Goal: Entertainment & Leisure: Consume media (video, audio)

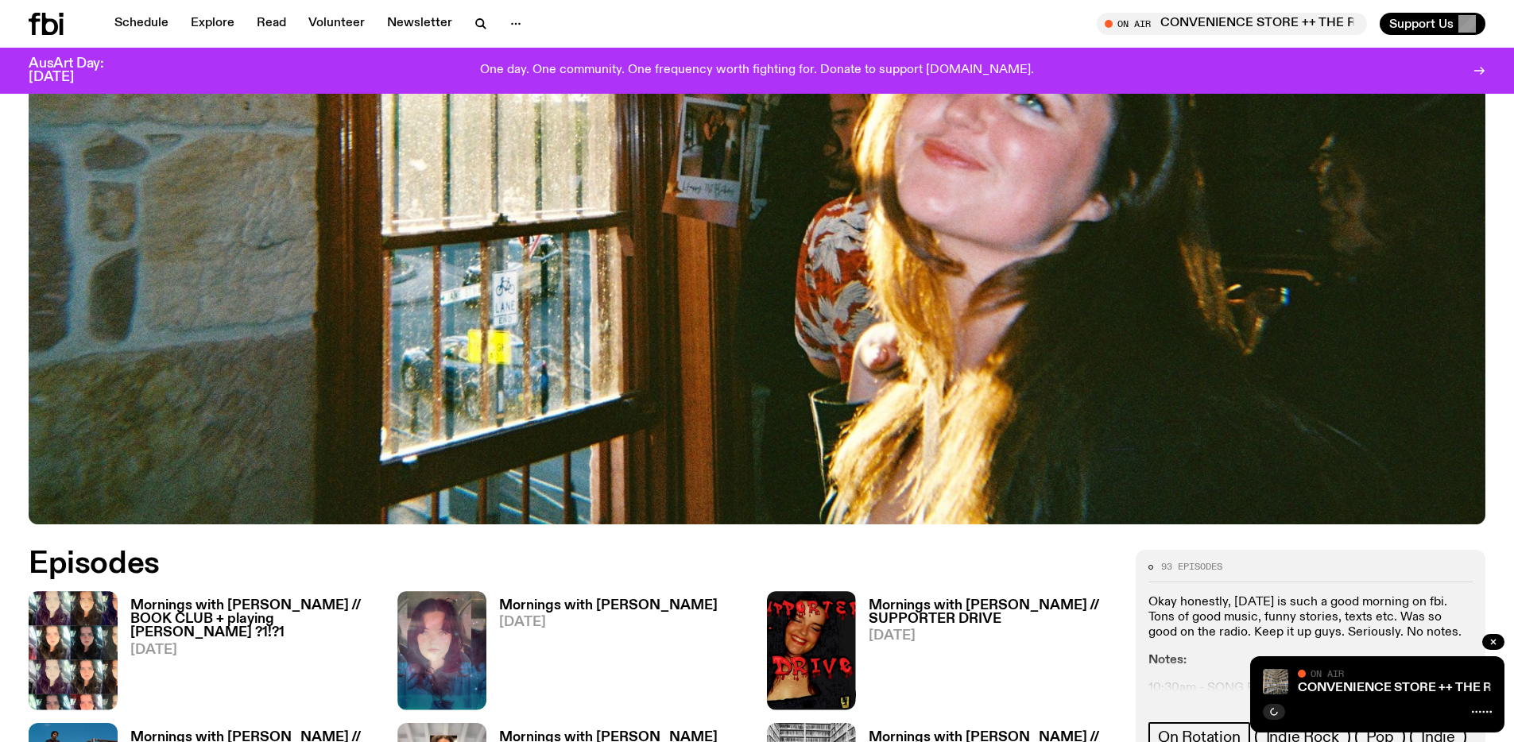
scroll to position [715, 0]
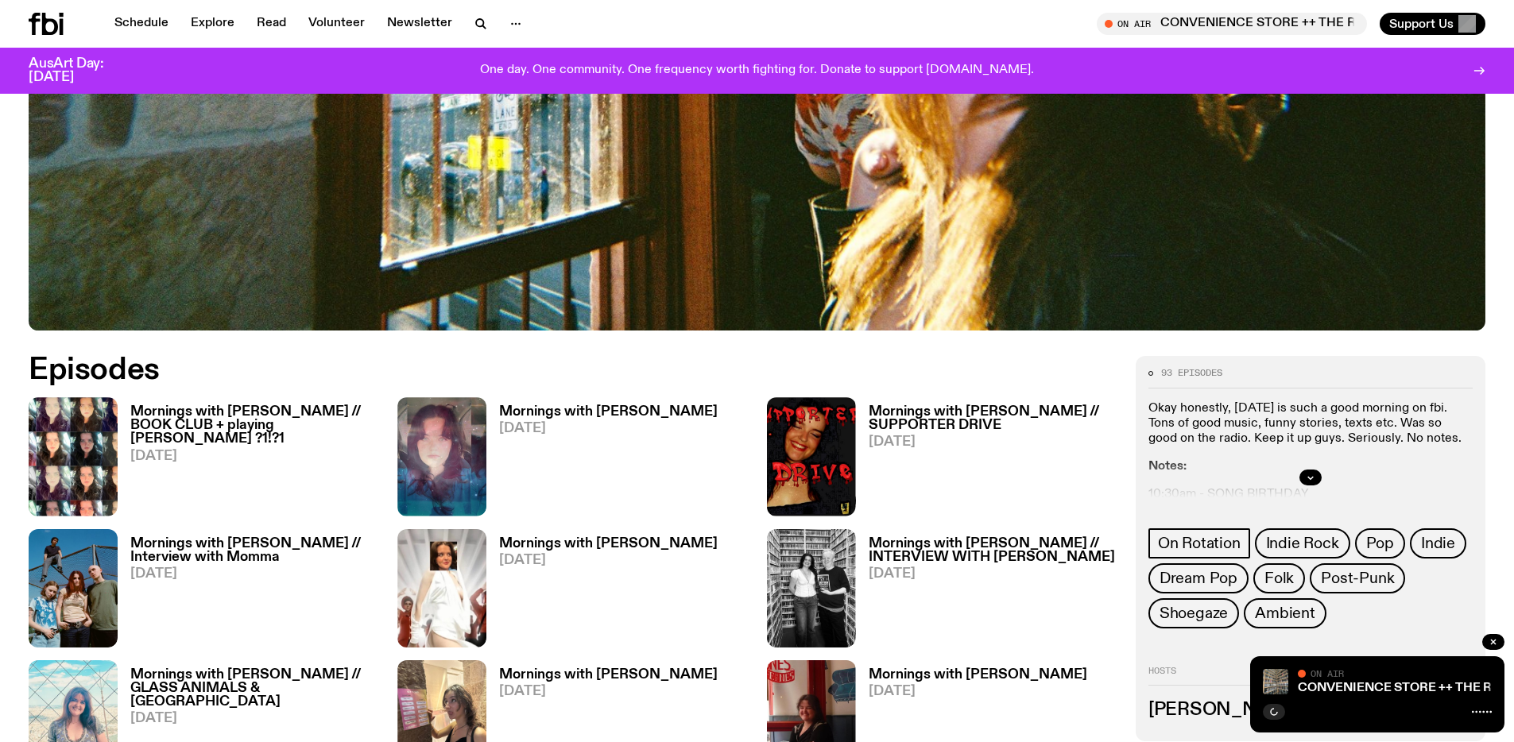
click at [245, 421] on h3 "Mornings with [PERSON_NAME] // BOOK CLUB + playing [PERSON_NAME] ?1!?1" at bounding box center [254, 425] width 248 height 41
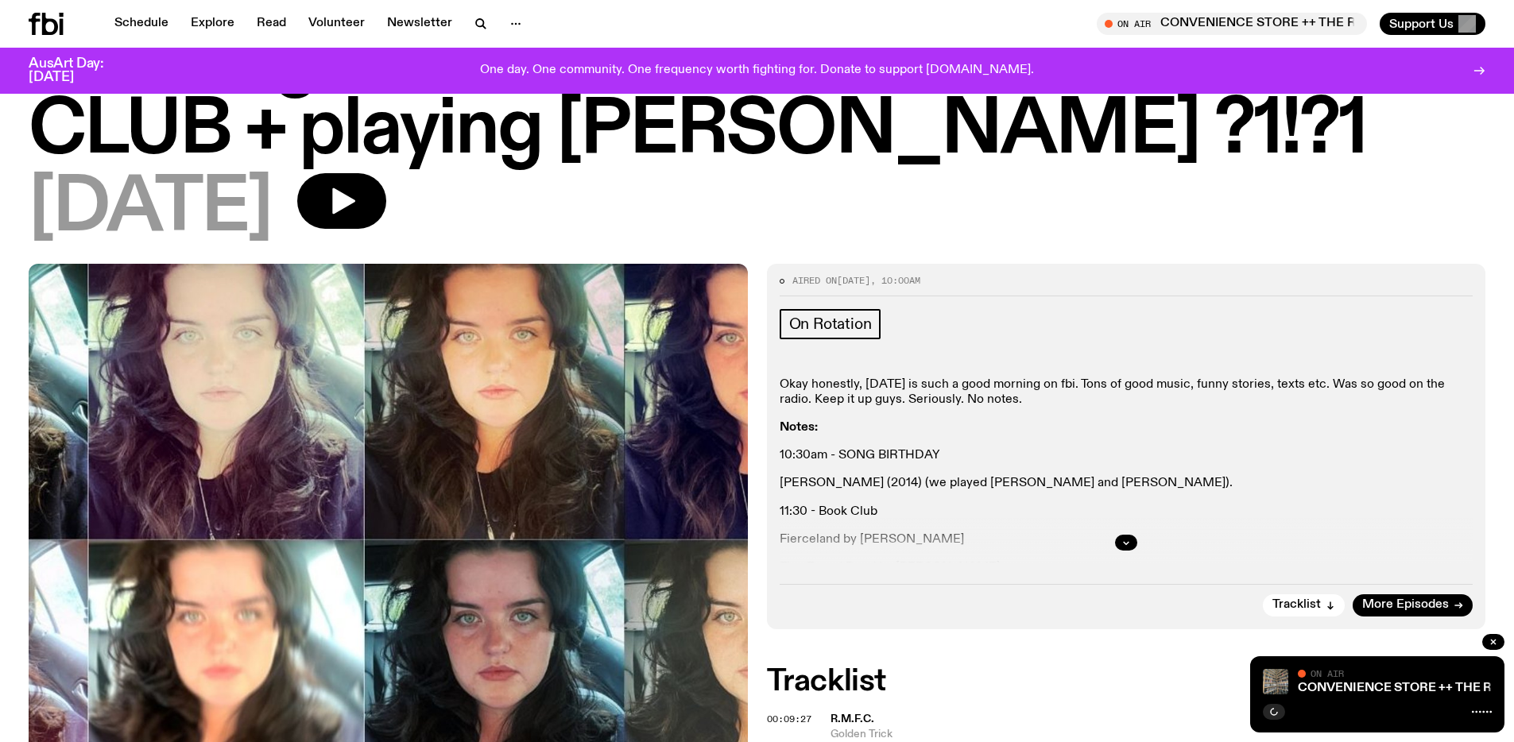
scroll to position [126, 0]
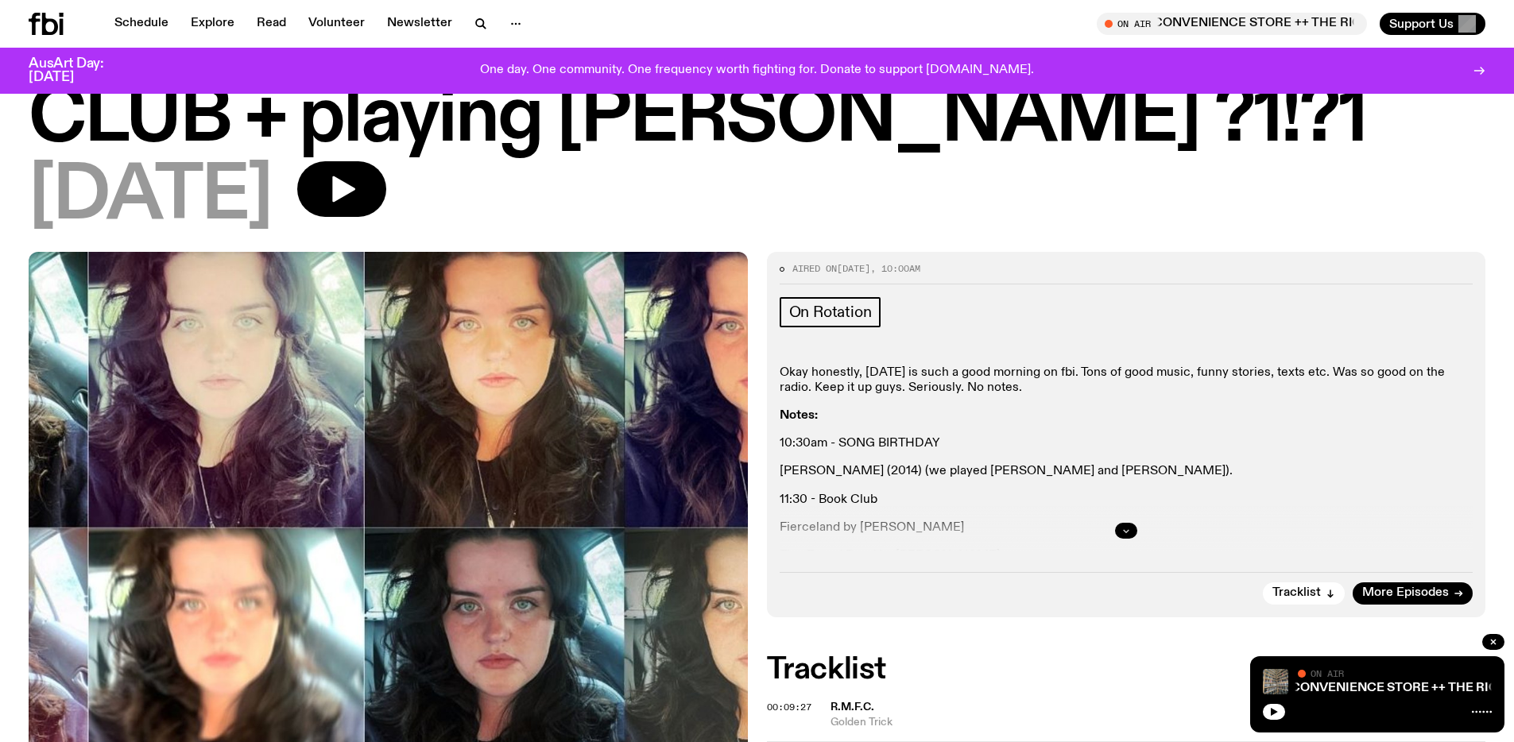
click at [1133, 525] on button "button" at bounding box center [1126, 531] width 22 height 16
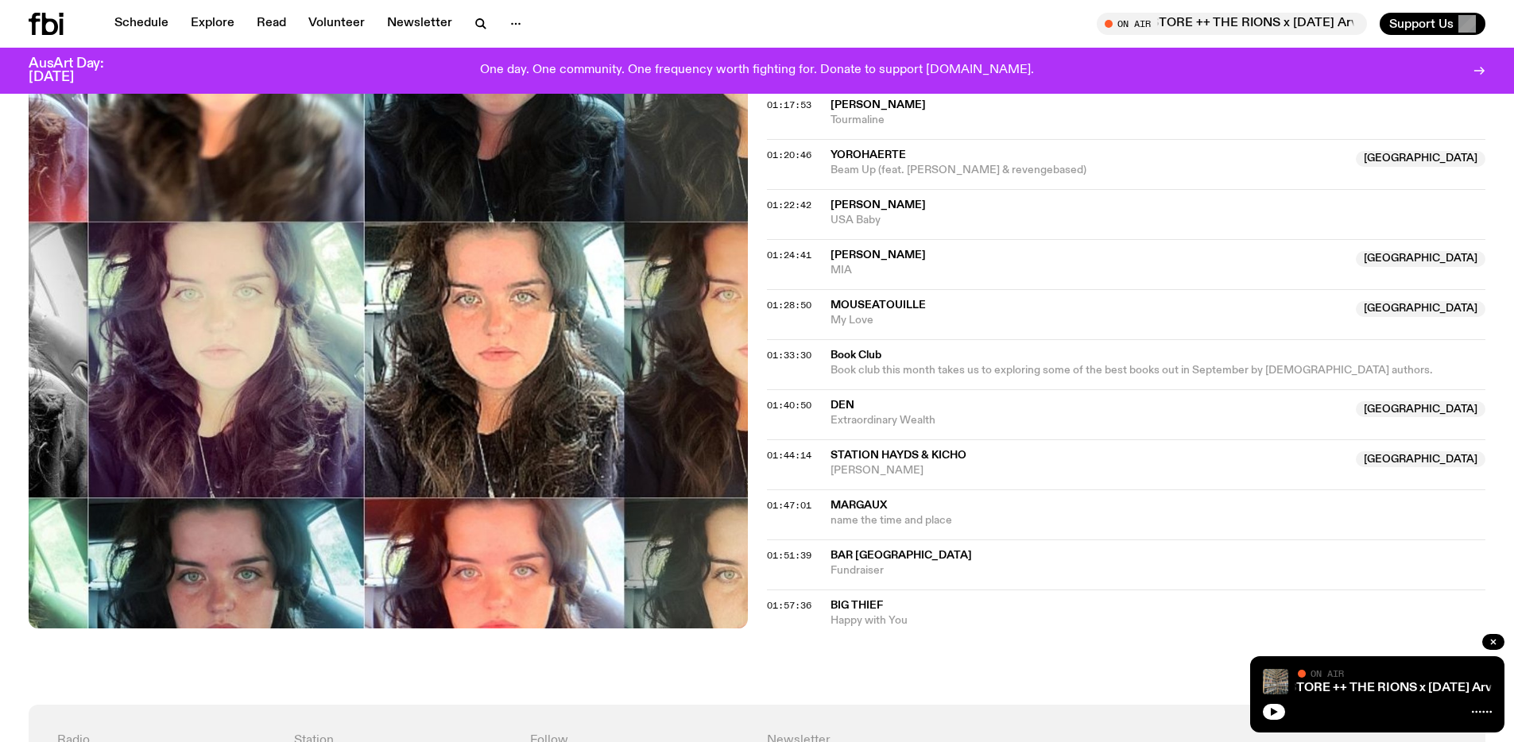
scroll to position [1681, 0]
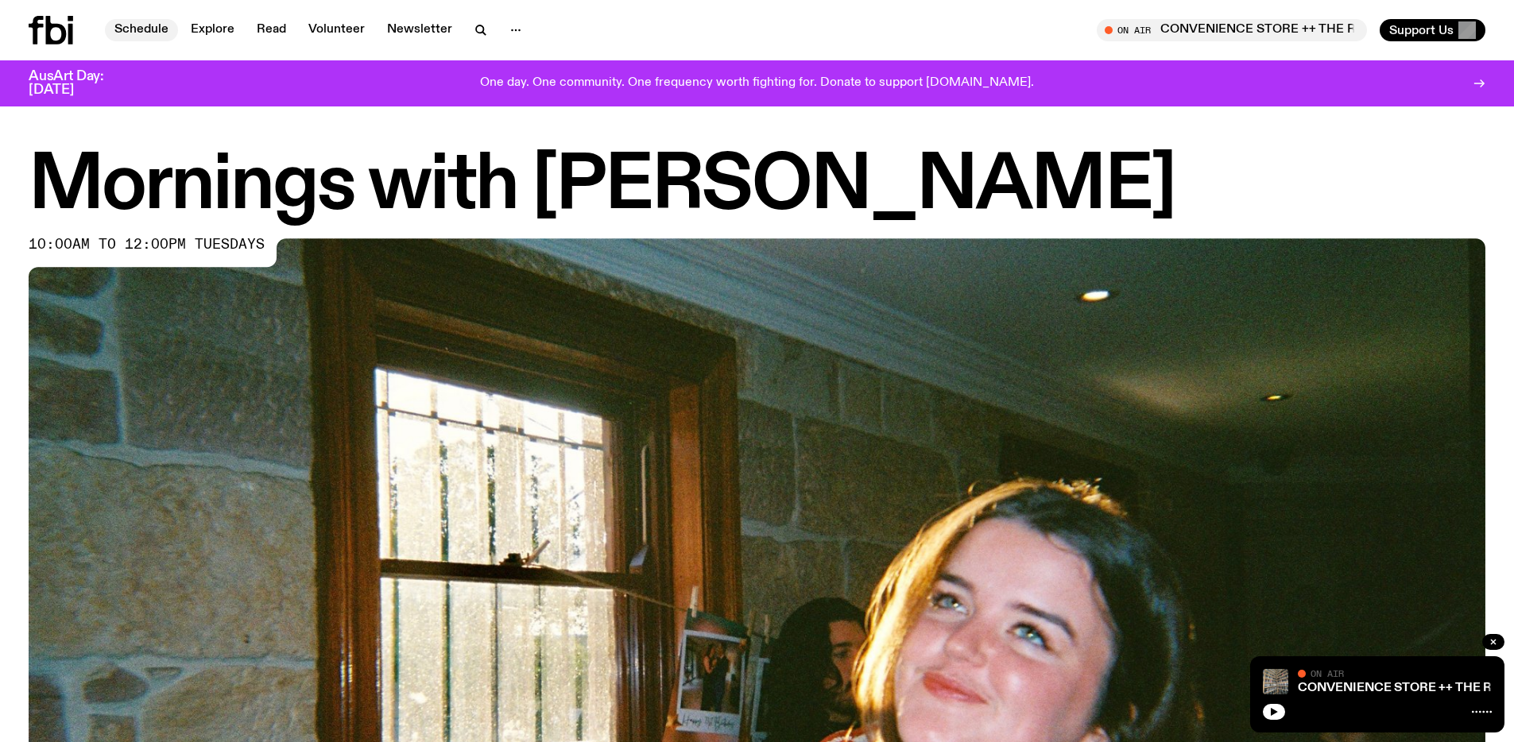
click at [145, 29] on link "Schedule" at bounding box center [141, 30] width 73 height 22
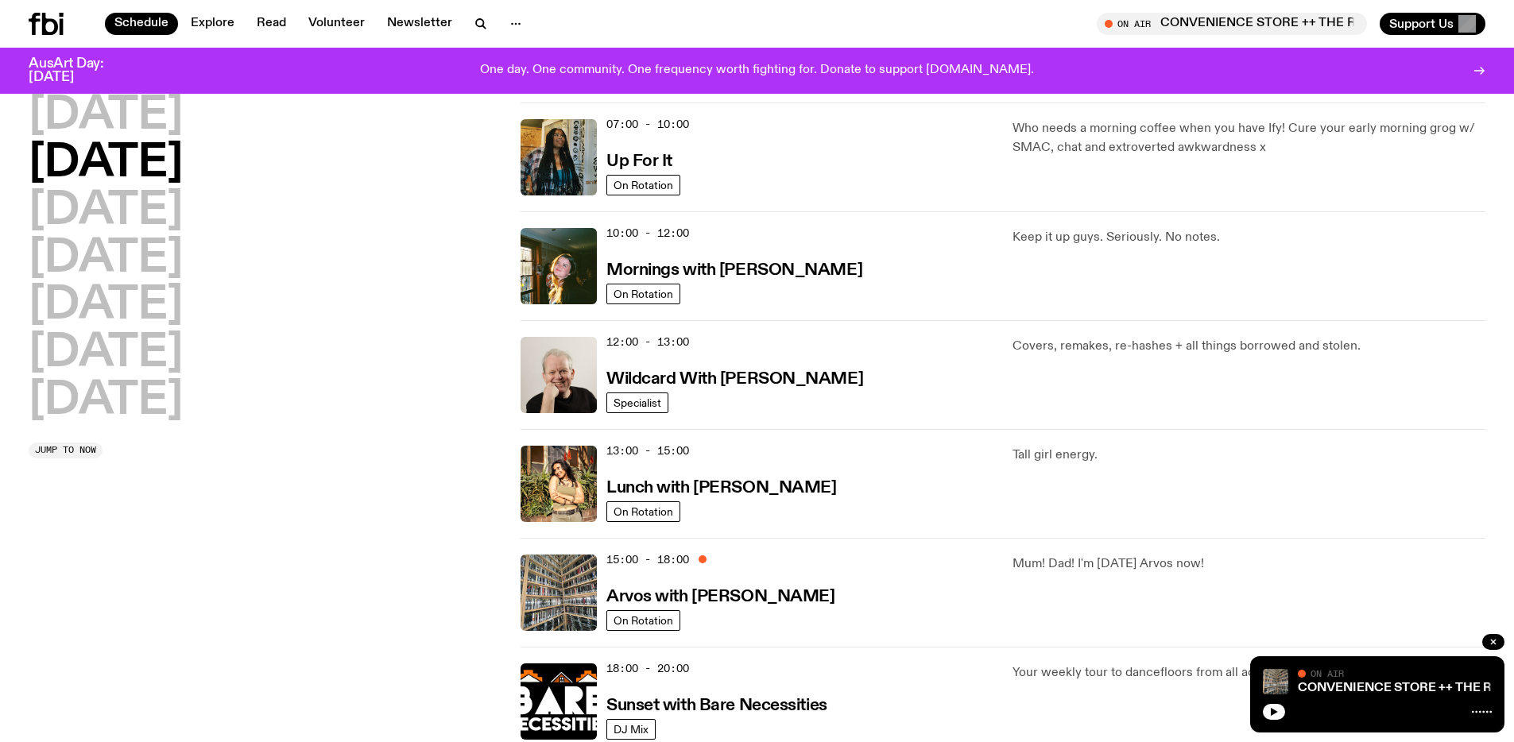
scroll to position [244, 0]
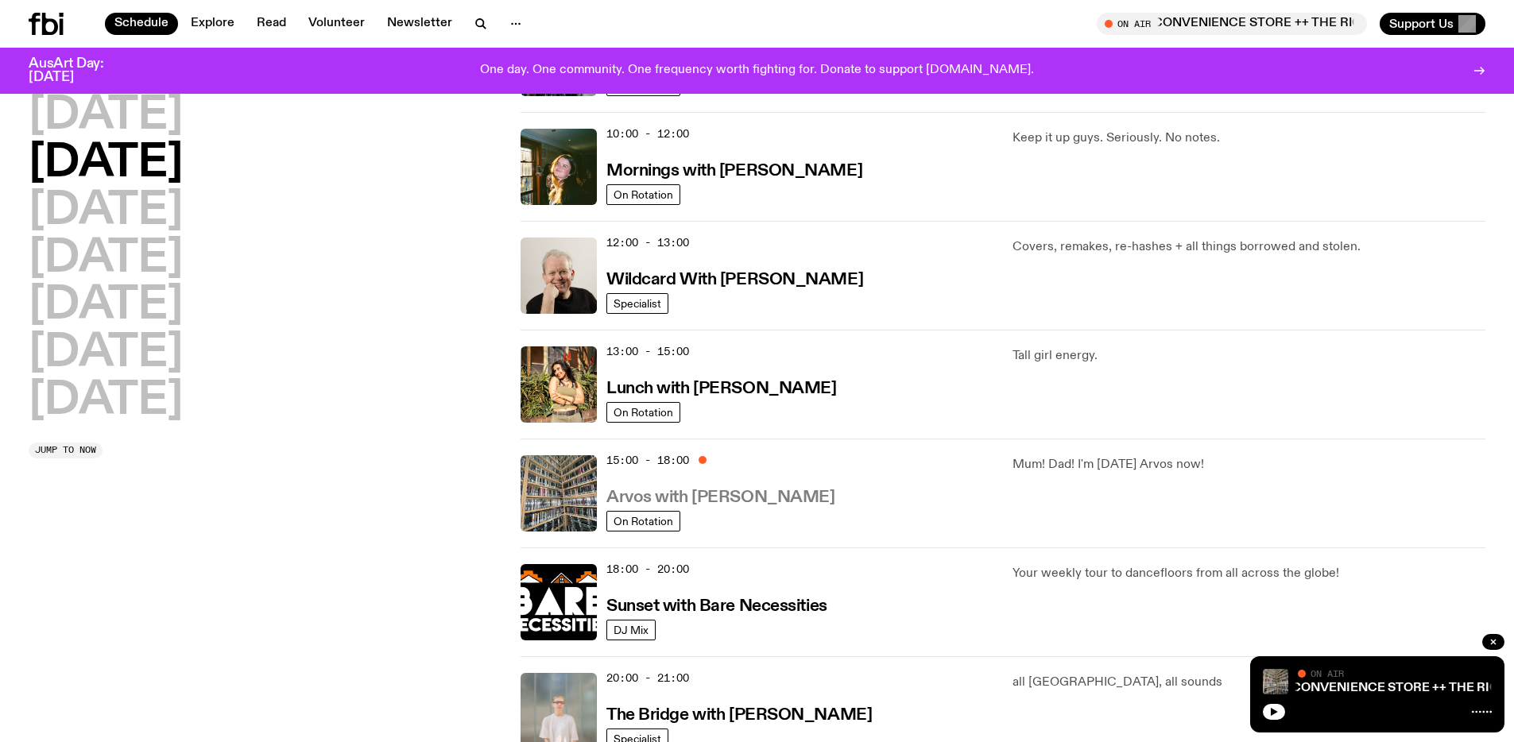
click at [748, 498] on h3 "Arvos with [PERSON_NAME]" at bounding box center [720, 498] width 228 height 17
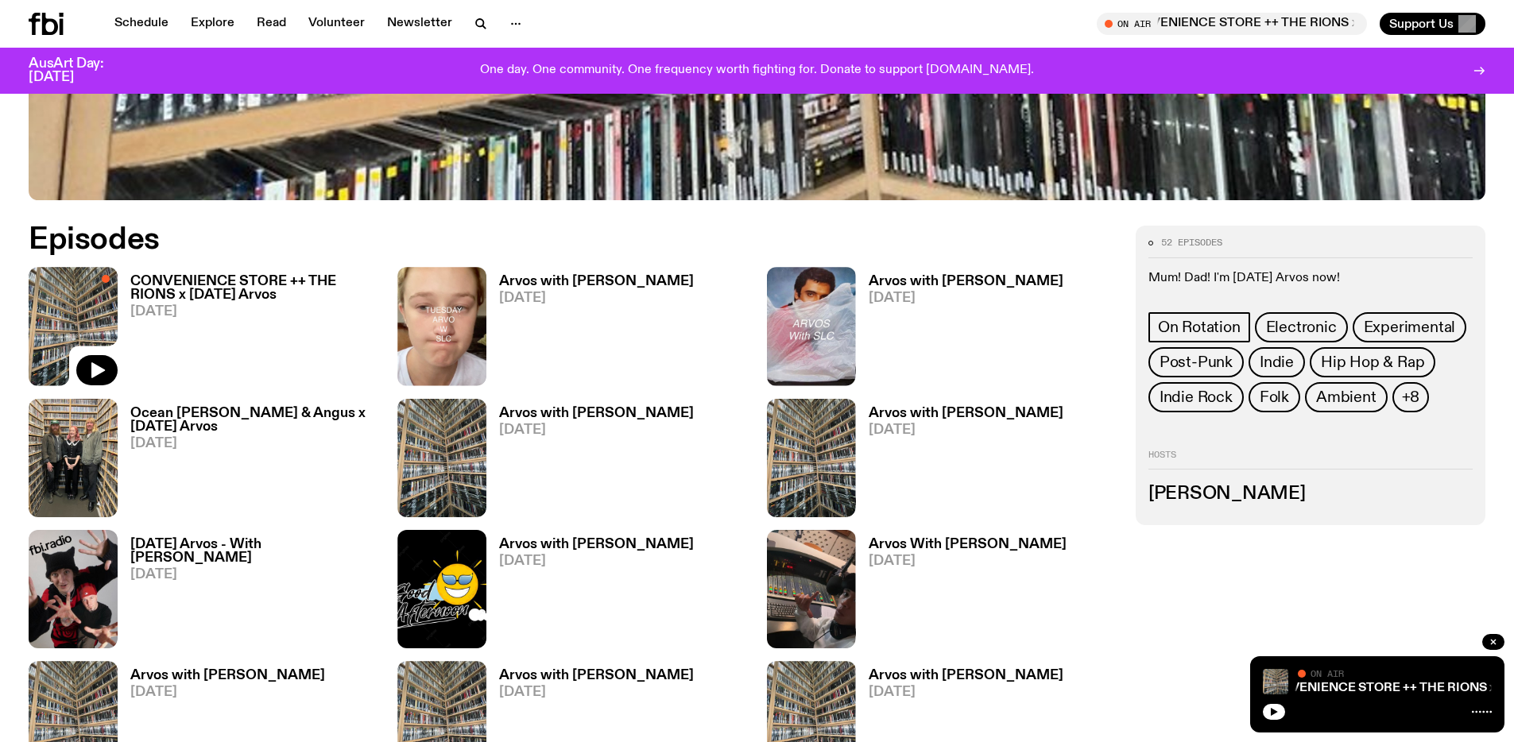
scroll to position [885, 0]
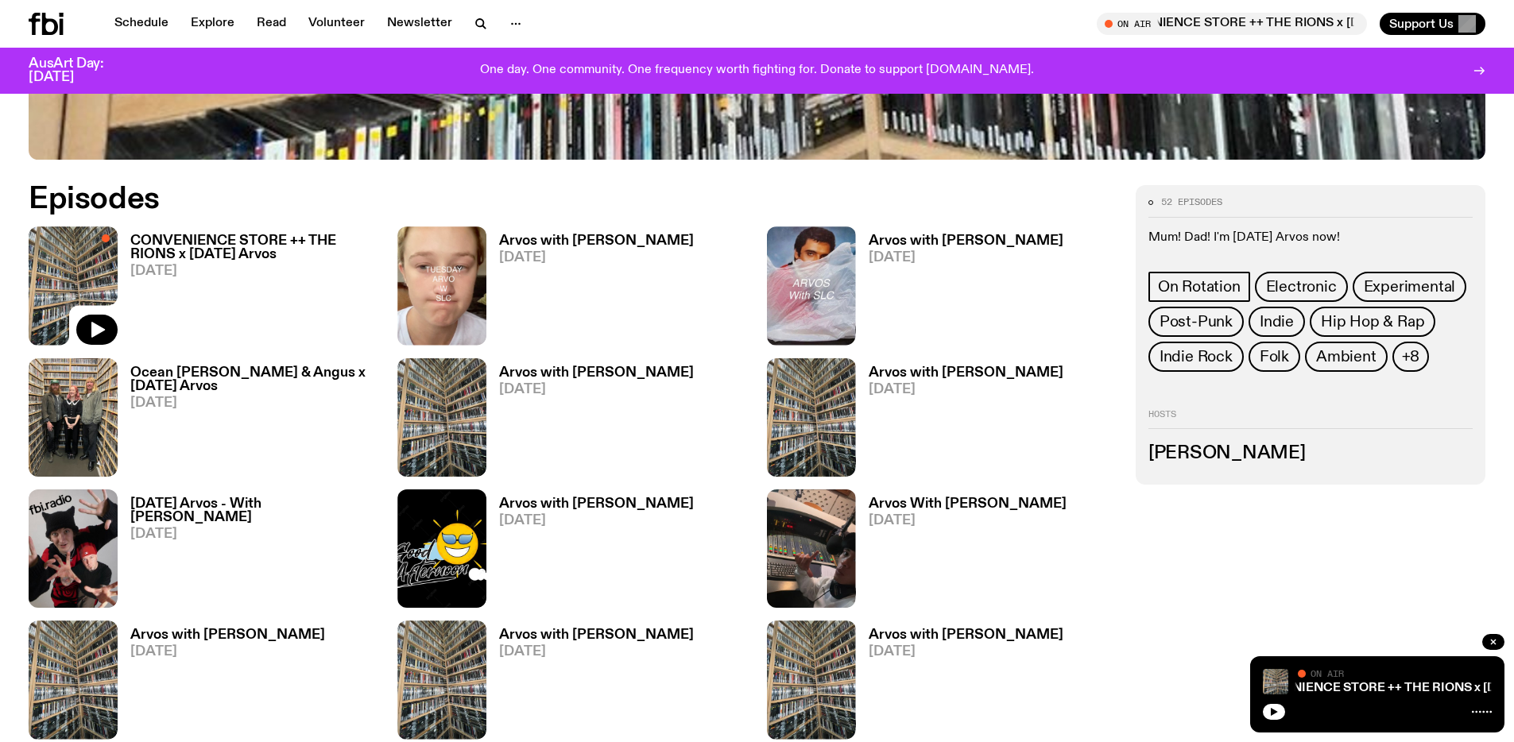
click at [219, 249] on h3 "CONVENIENCE STORE ++ THE RIONS x [DATE] Arvos" at bounding box center [254, 247] width 248 height 27
